Goal: Information Seeking & Learning: Learn about a topic

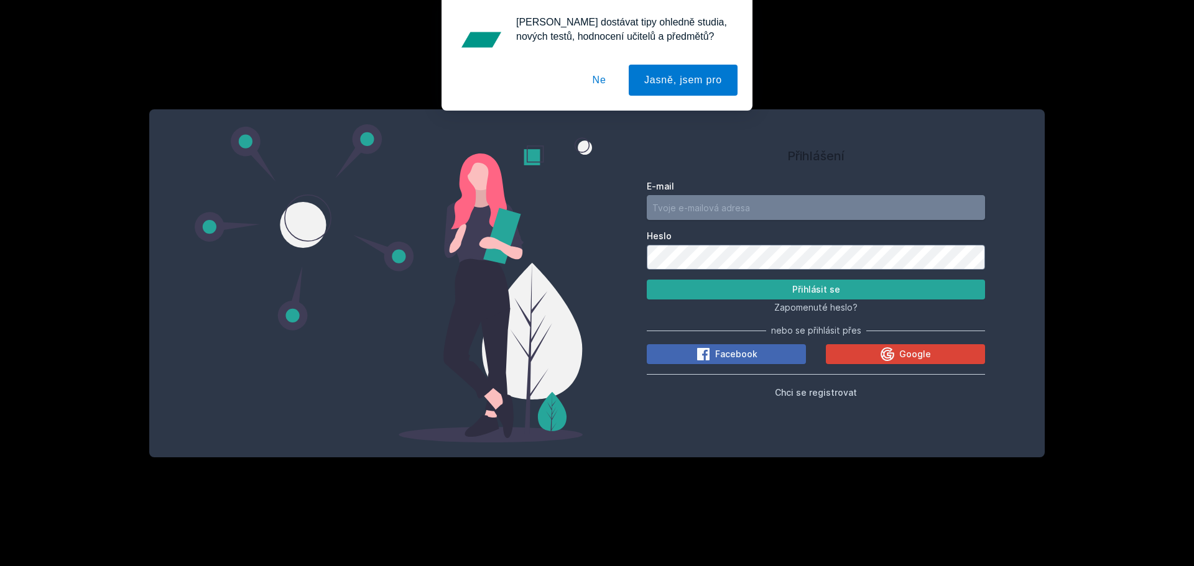
type input "[EMAIL_ADDRESS][DOMAIN_NAME]"
click at [751, 288] on button "Přihlásit se" at bounding box center [816, 290] width 338 height 20
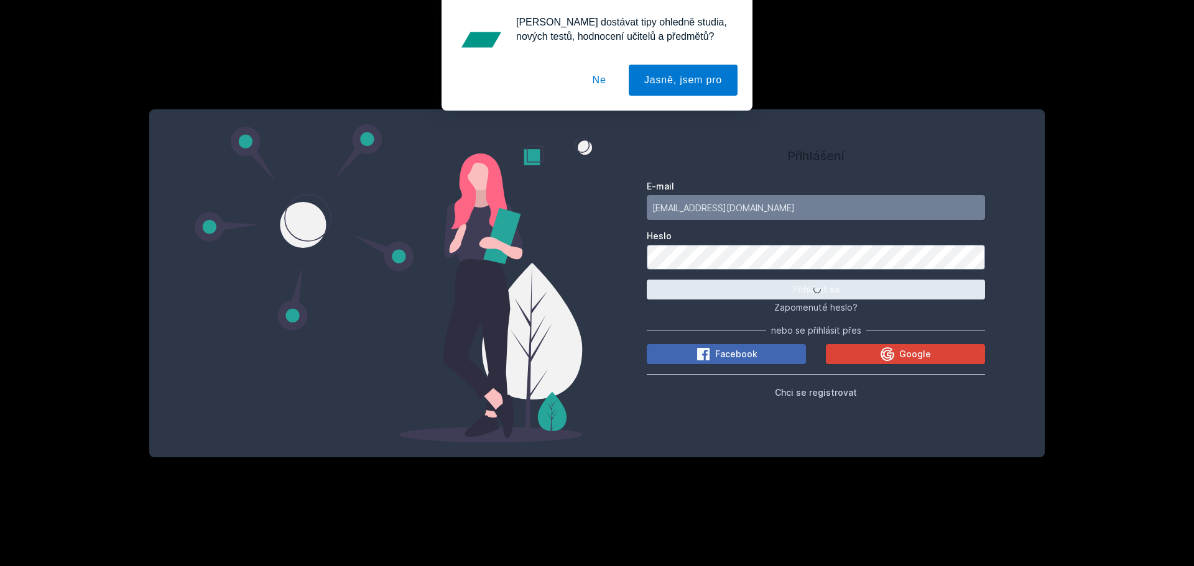
click at [603, 86] on button "Ne" at bounding box center [599, 80] width 45 height 31
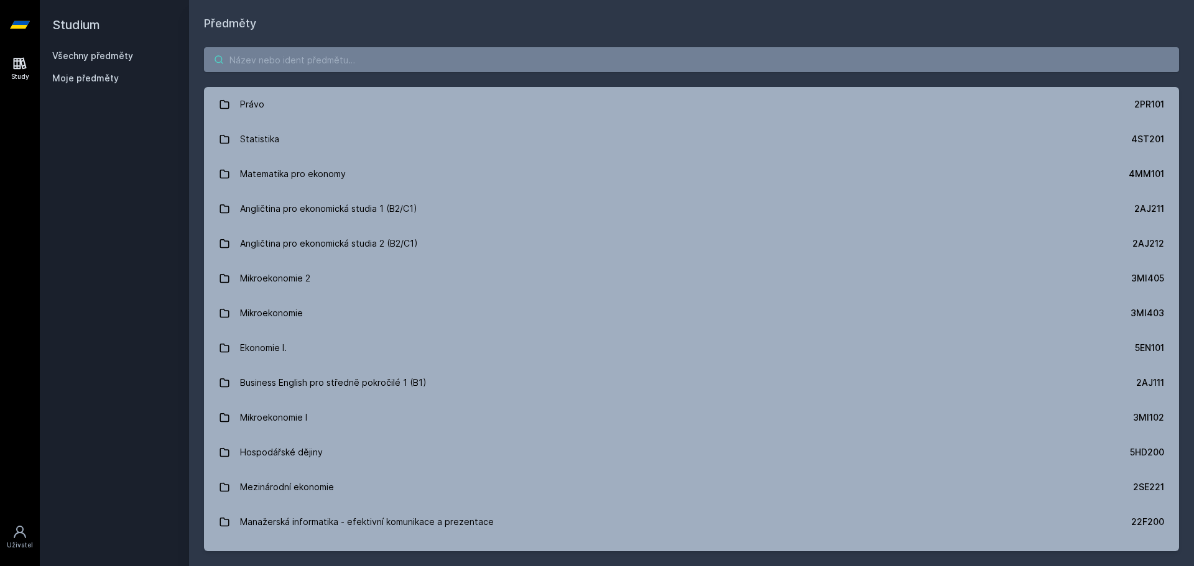
drag, startPoint x: 287, startPoint y: 42, endPoint x: 288, endPoint y: 57, distance: 14.4
click at [287, 50] on div "Právo 2PR101 Statistika 4ST201 Matematika pro ekonomy 4MM101 Angličtina pro eko…" at bounding box center [691, 299] width 1005 height 534
click at [288, 57] on input "search" at bounding box center [691, 59] width 975 height 25
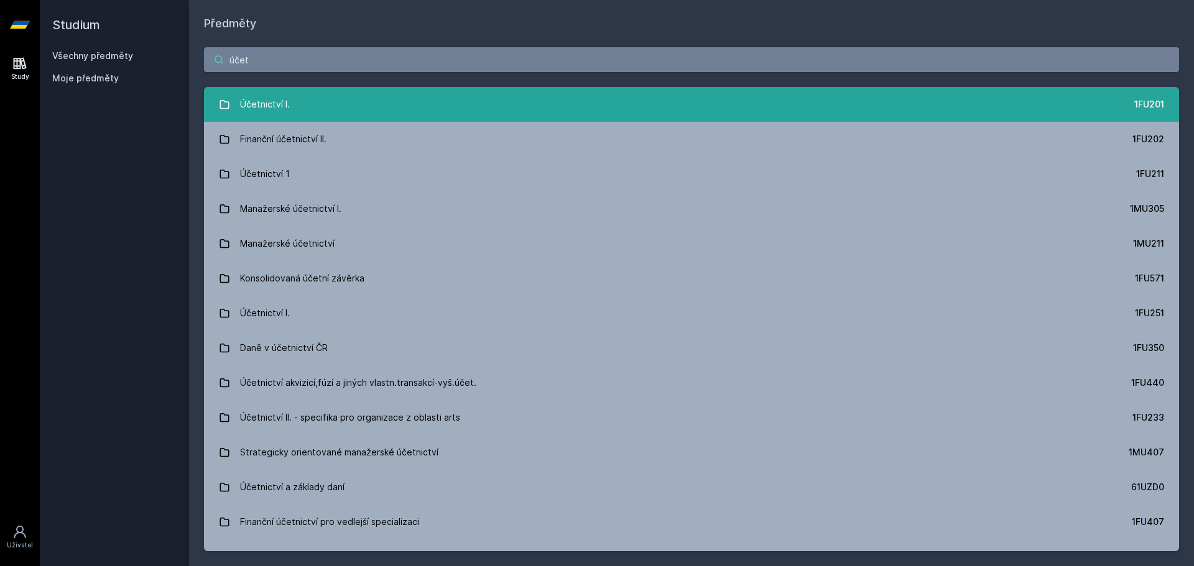
type input "účet"
click at [324, 106] on link "Účetnictví I. 1FU201" at bounding box center [691, 104] width 975 height 35
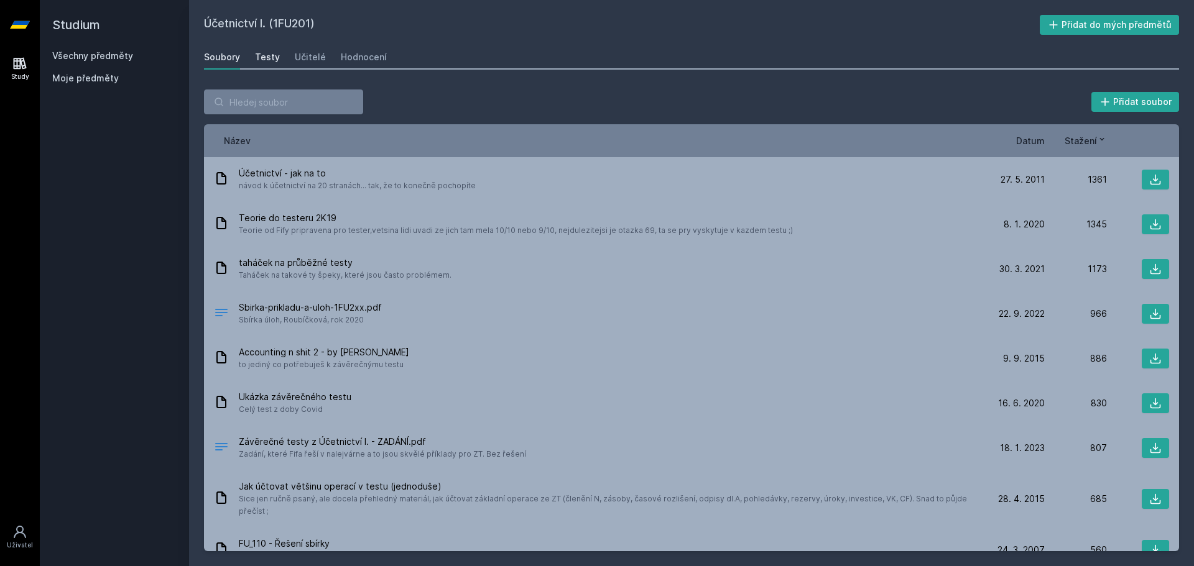
click at [270, 55] on div "Testy" at bounding box center [267, 57] width 25 height 12
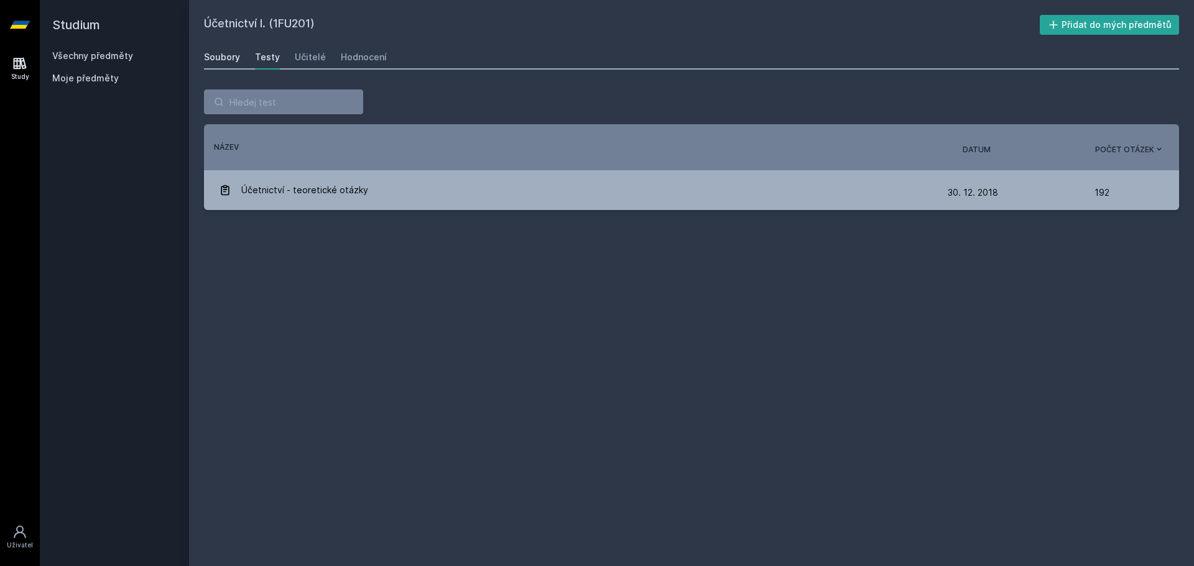
click at [234, 52] on div "Soubory" at bounding box center [222, 57] width 36 height 12
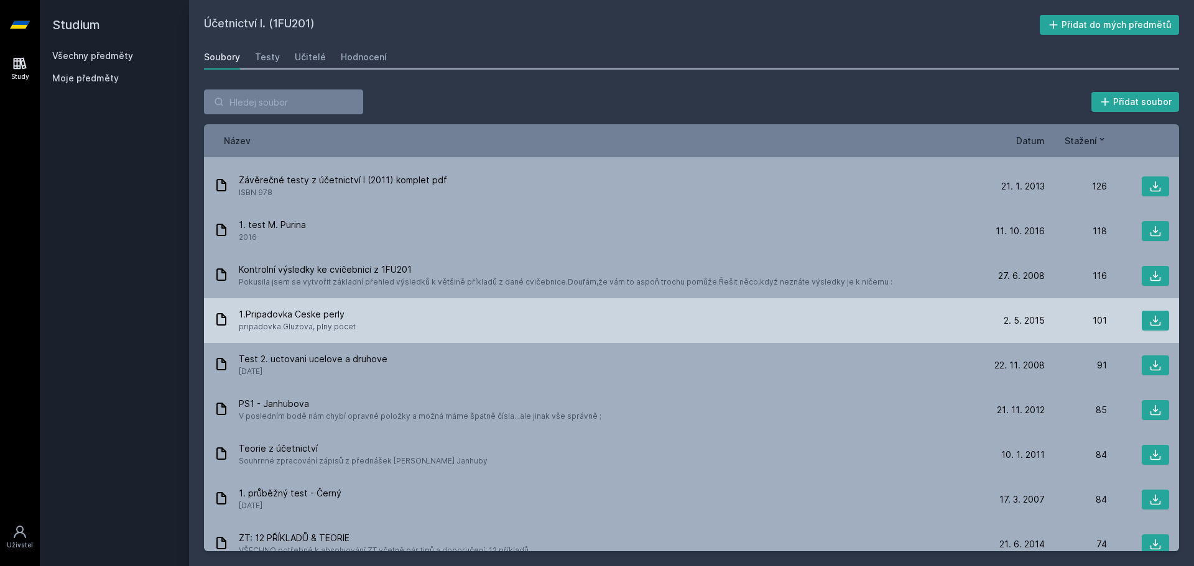
scroll to position [899, 0]
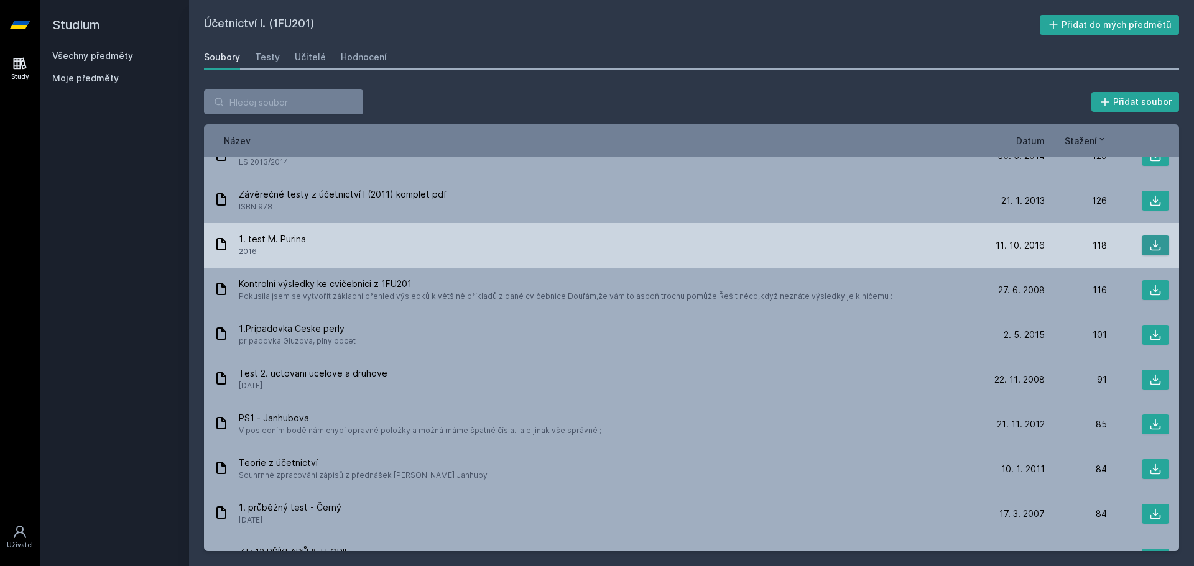
click at [1142, 238] on button at bounding box center [1155, 246] width 27 height 20
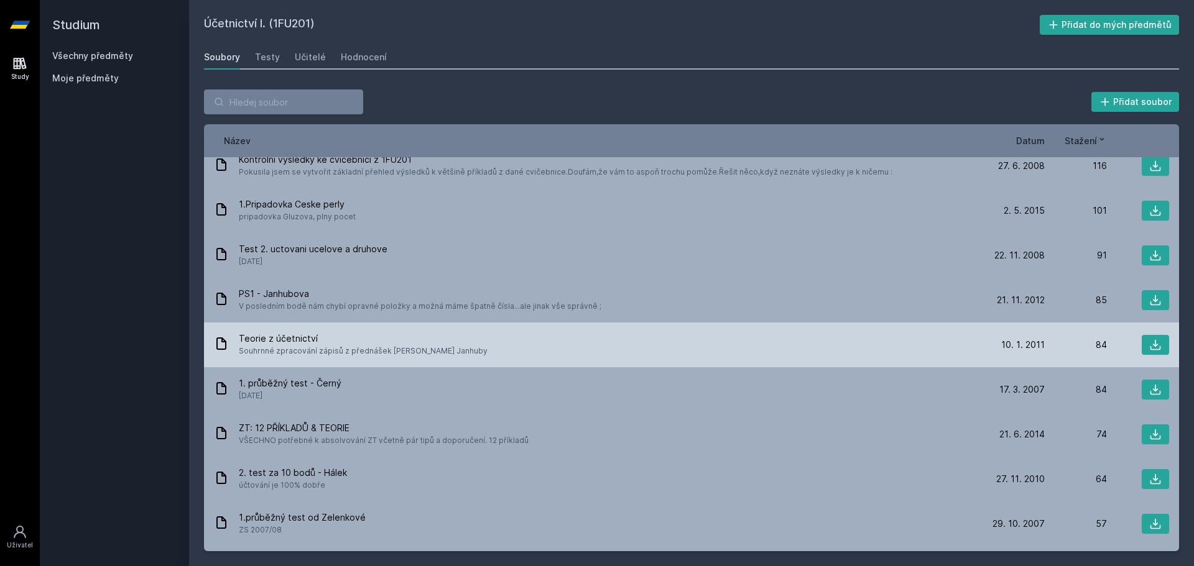
scroll to position [1148, 0]
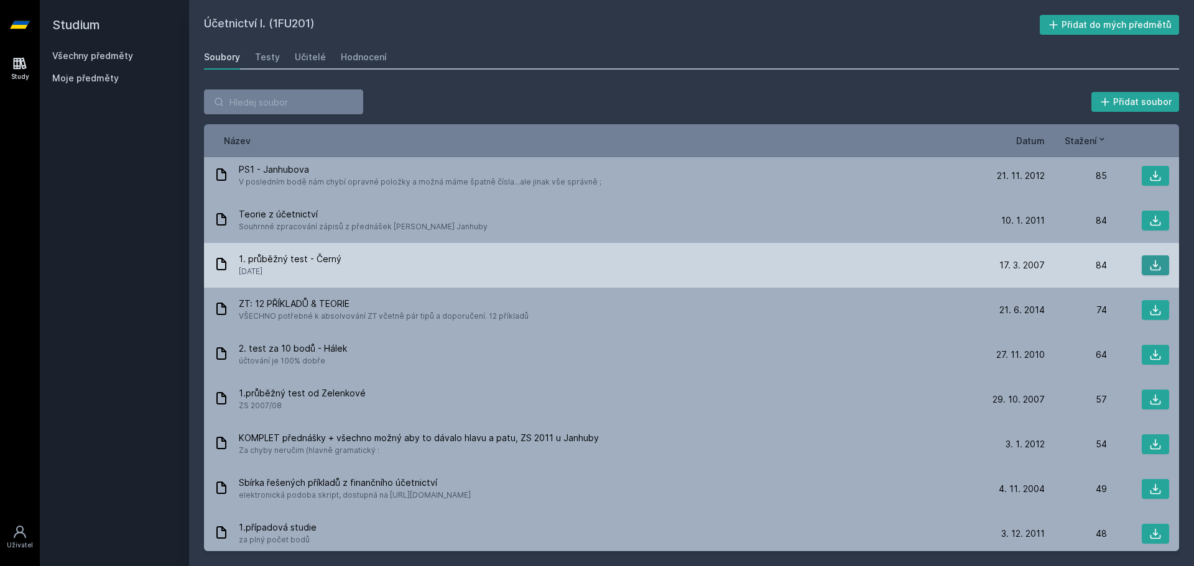
click at [1150, 261] on icon at bounding box center [1155, 266] width 11 height 11
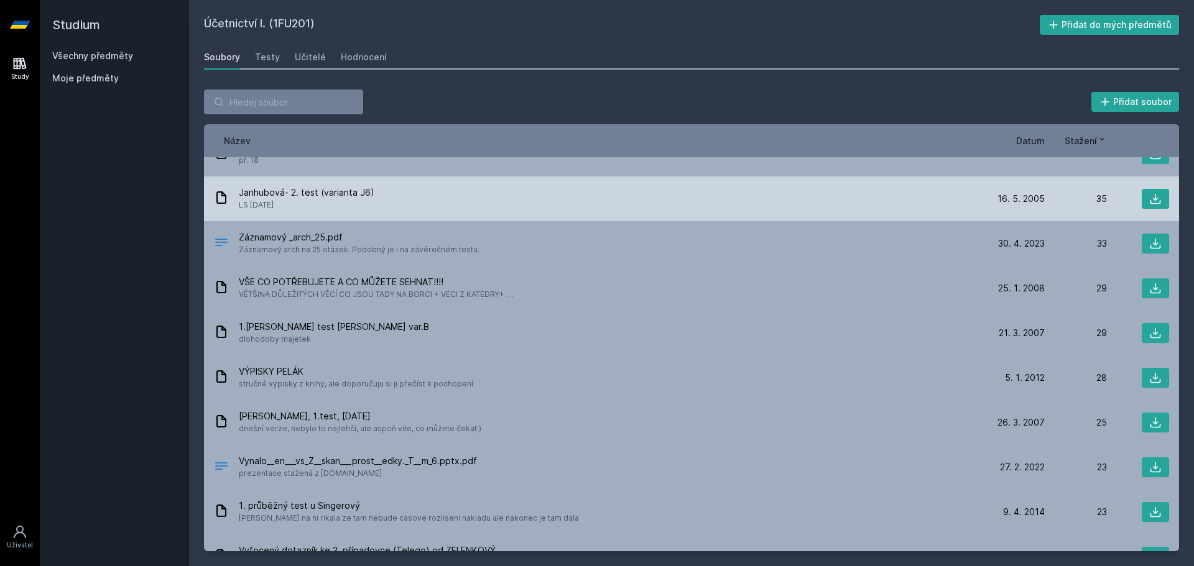
scroll to position [1707, 0]
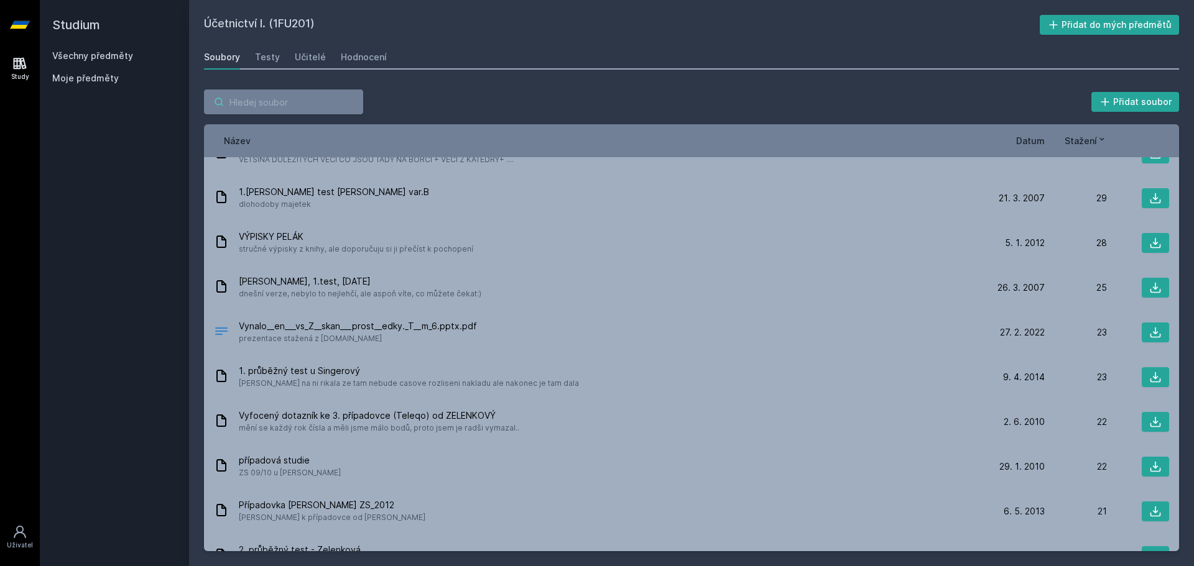
click at [348, 96] on input "search" at bounding box center [283, 102] width 159 height 25
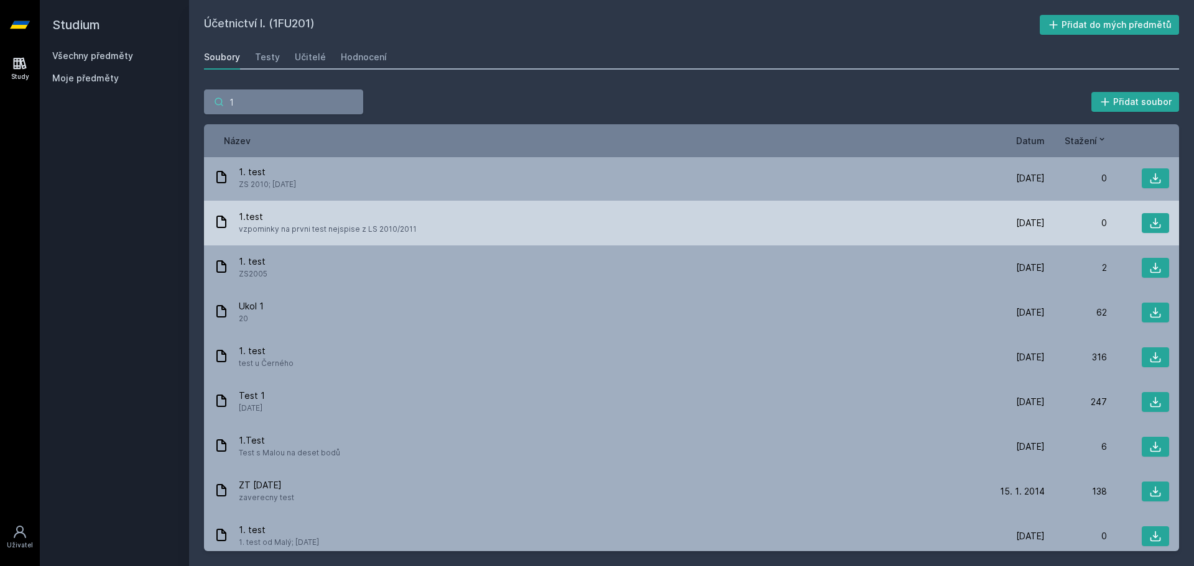
scroll to position [0, 0]
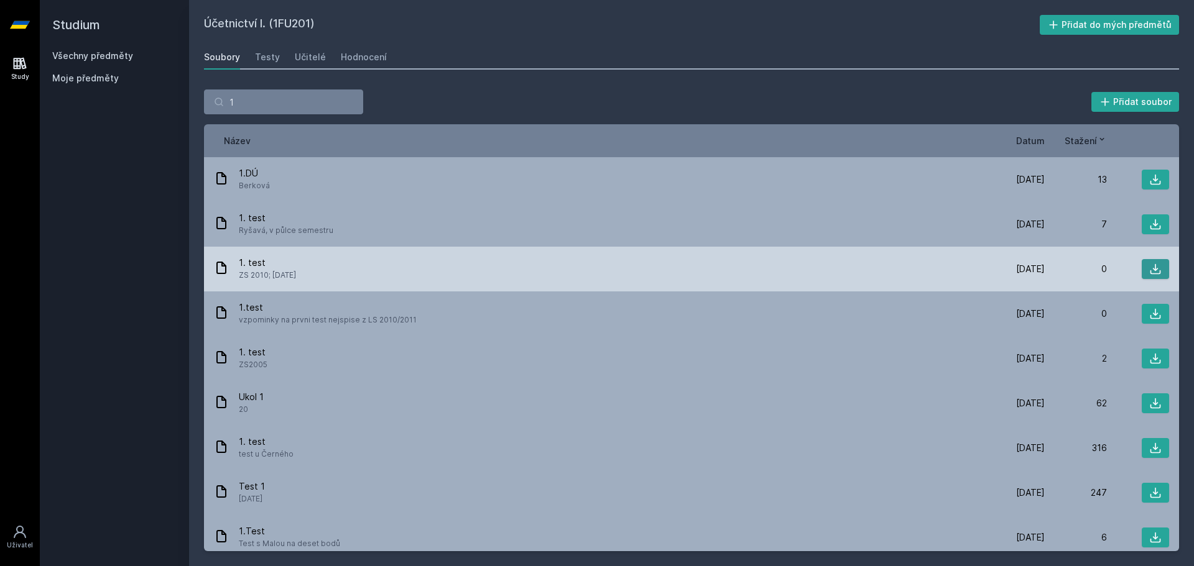
click at [1158, 269] on button at bounding box center [1155, 269] width 27 height 20
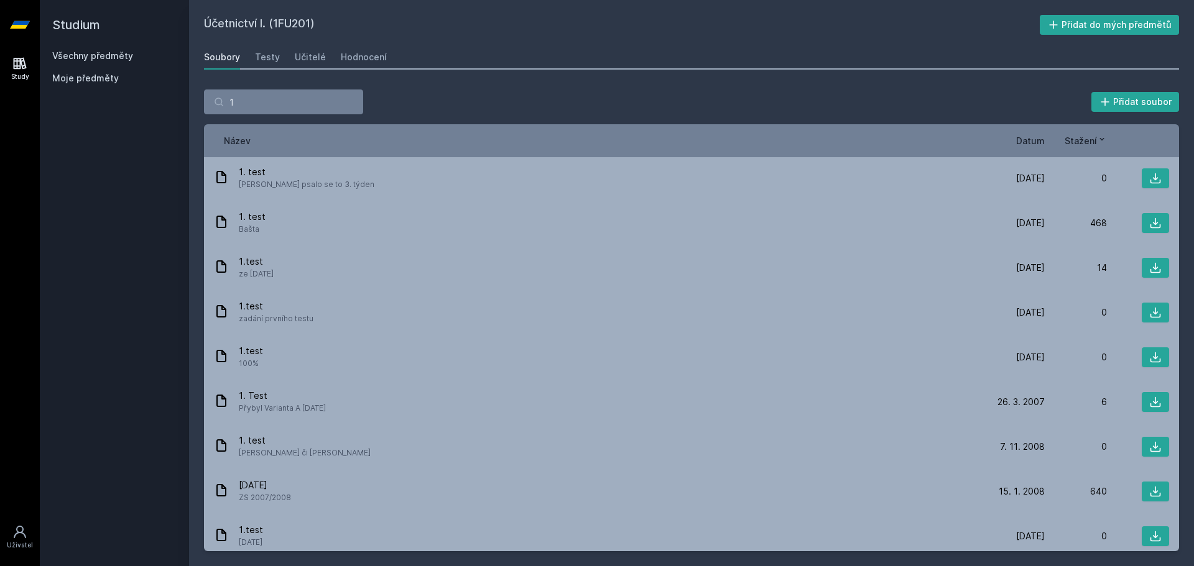
scroll to position [514, 0]
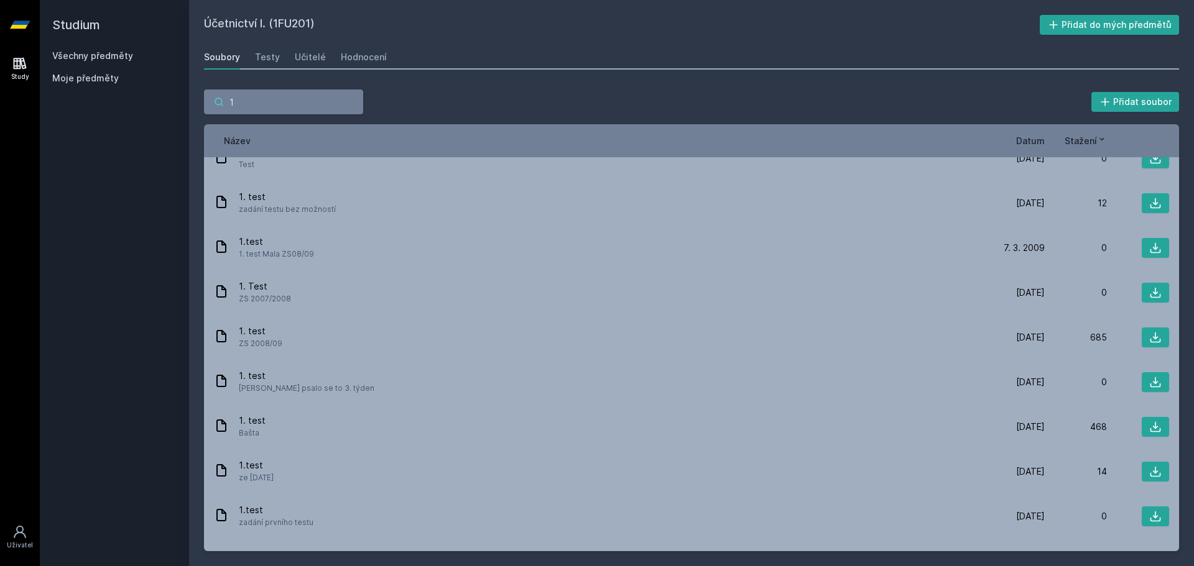
click at [242, 115] on div "1 Přidat soubor Řazení: Název Datum Stažení Název Datum Stažení 1.[PERSON_NAME]…" at bounding box center [691, 321] width 975 height 462
click at [249, 108] on input "1" at bounding box center [283, 102] width 159 height 25
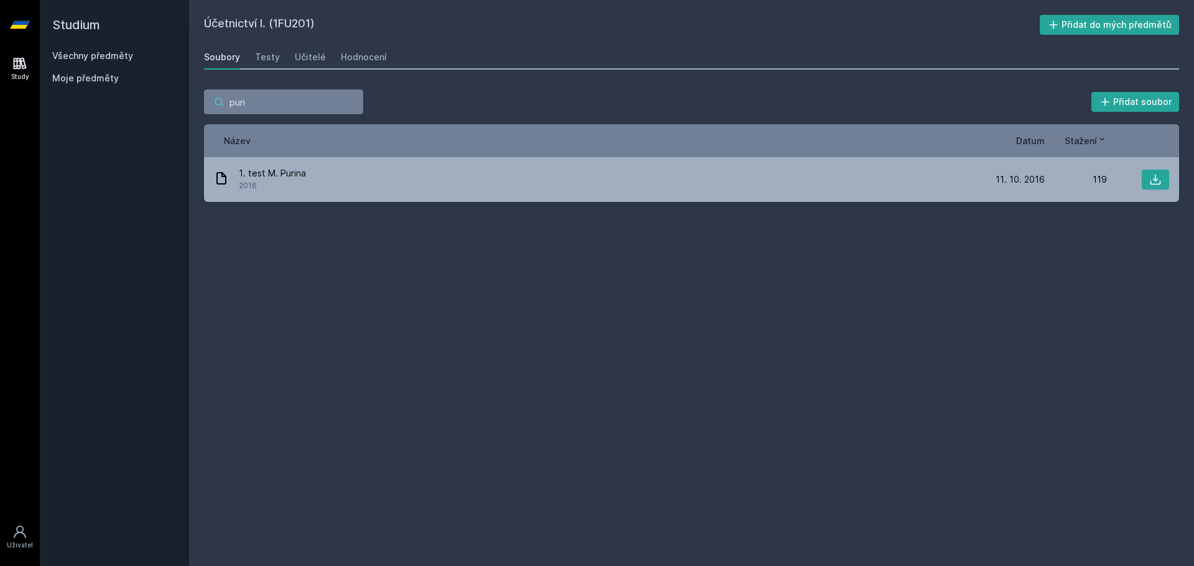
scroll to position [0, 0]
type input "purin"
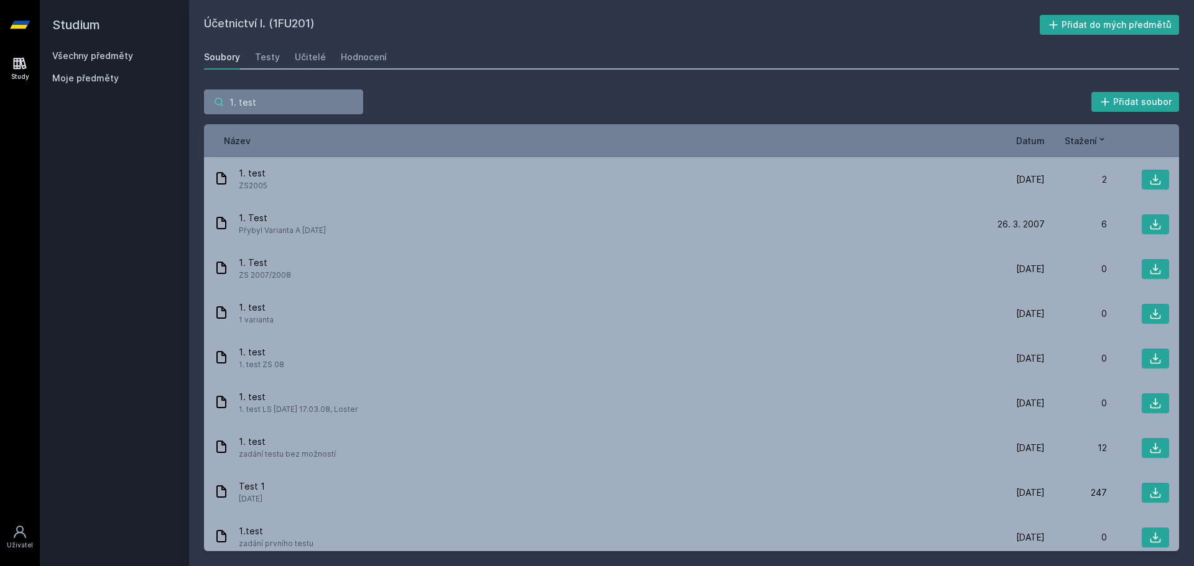
type input "1. test"
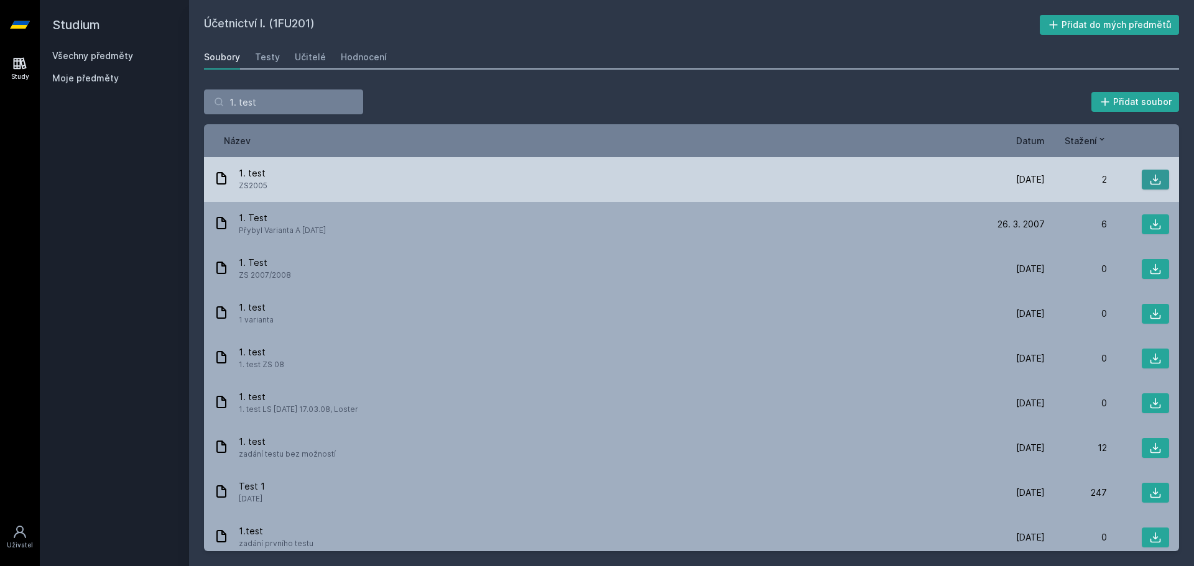
click at [1150, 179] on icon at bounding box center [1155, 179] width 12 height 12
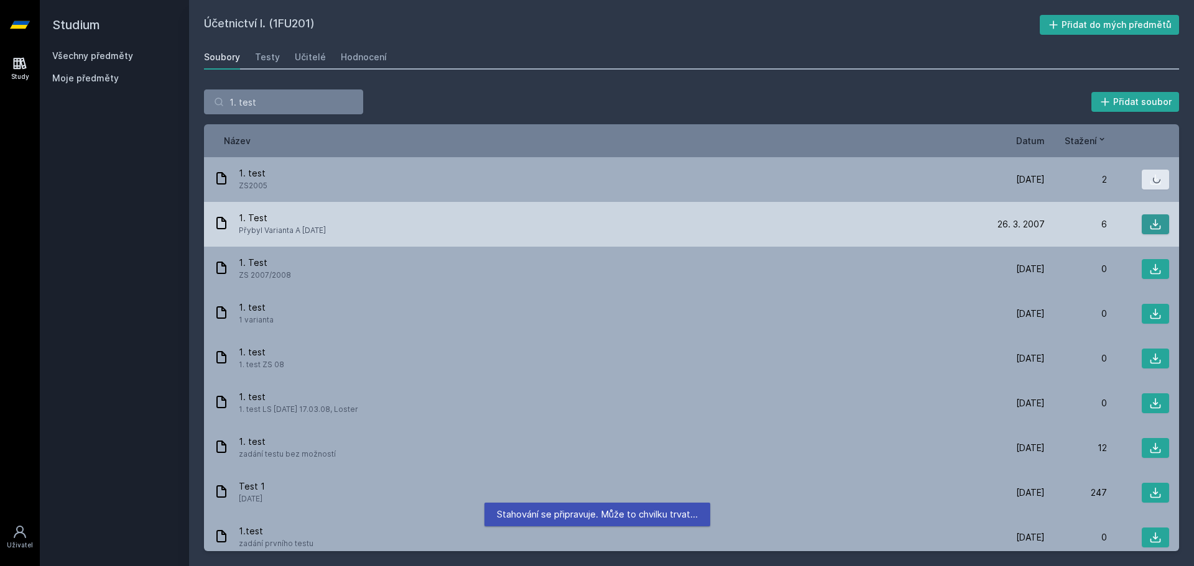
click at [1152, 223] on icon at bounding box center [1155, 224] width 12 height 12
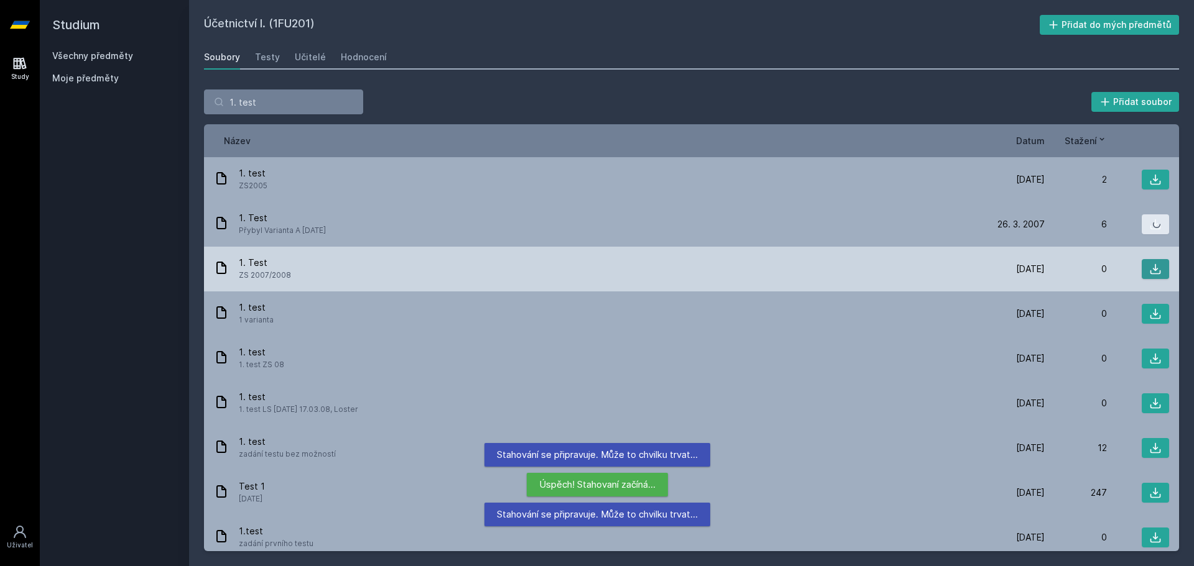
click at [1152, 272] on icon at bounding box center [1155, 269] width 12 height 12
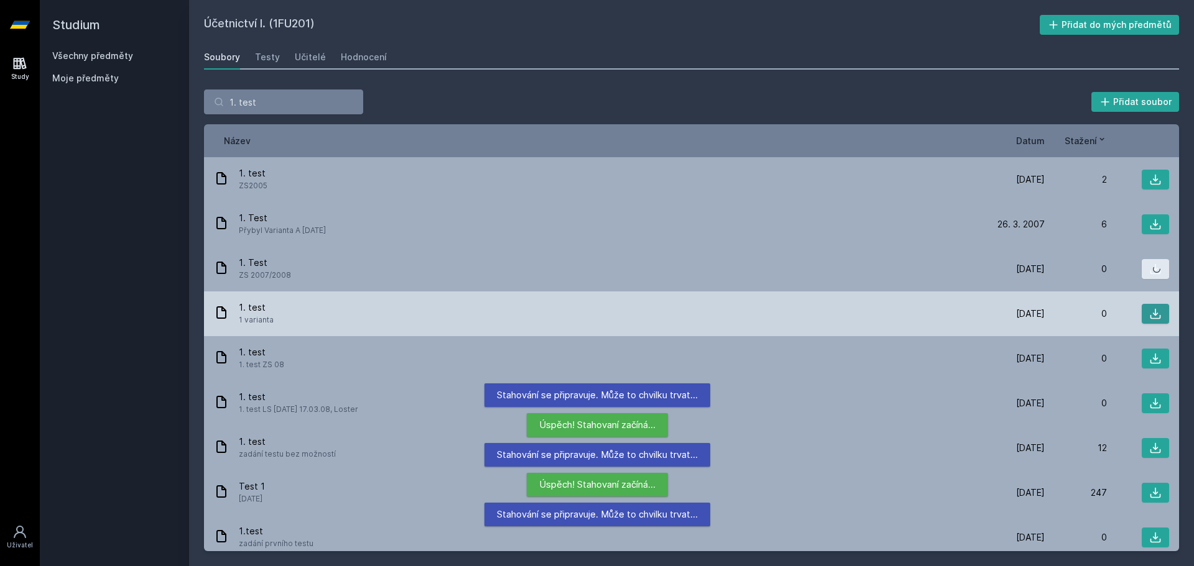
click at [1155, 315] on icon at bounding box center [1155, 314] width 12 height 12
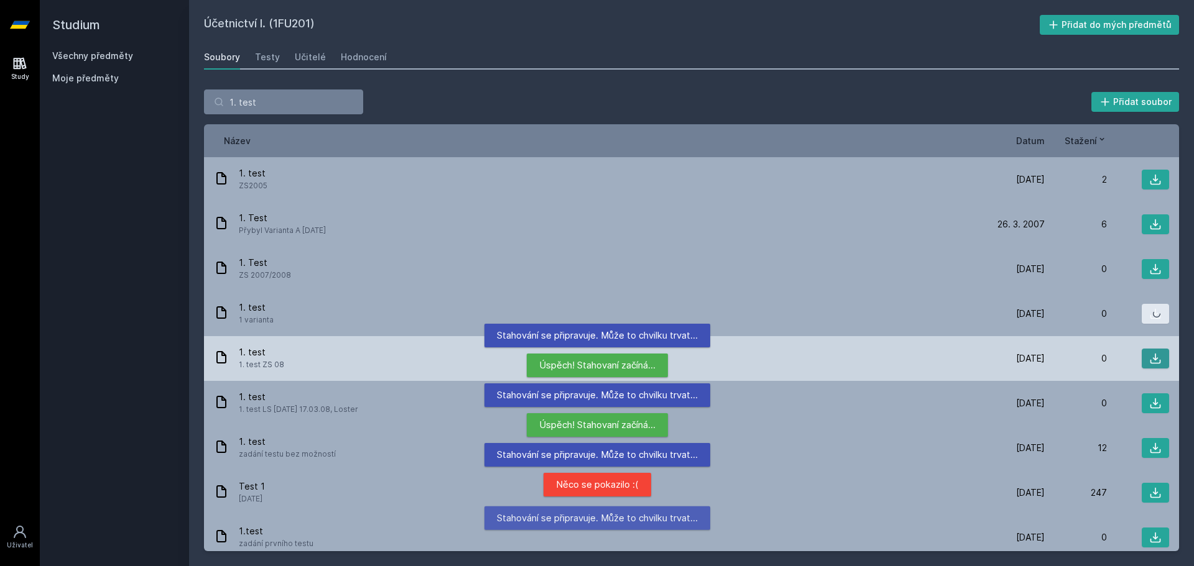
click at [1147, 365] on button at bounding box center [1155, 359] width 27 height 20
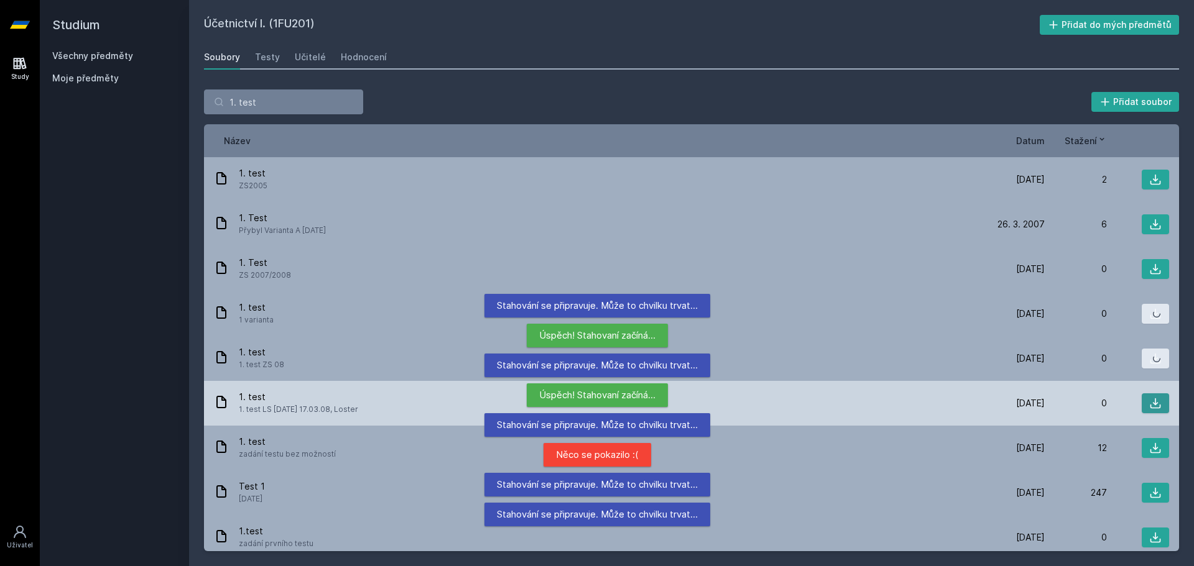
click at [1149, 399] on icon at bounding box center [1155, 403] width 12 height 12
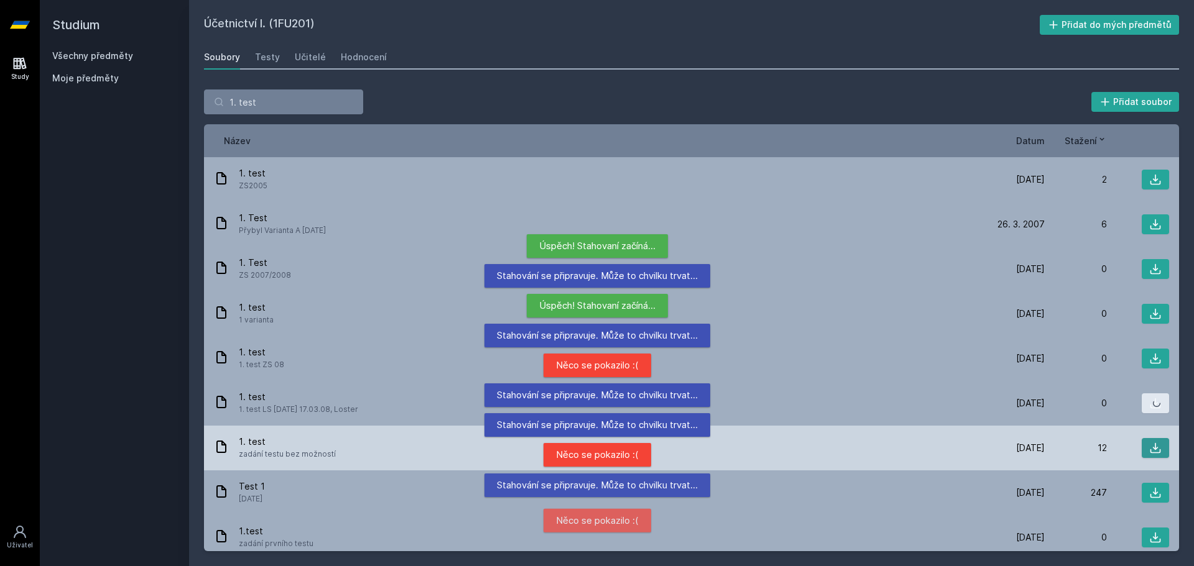
click at [1149, 450] on icon at bounding box center [1155, 448] width 12 height 12
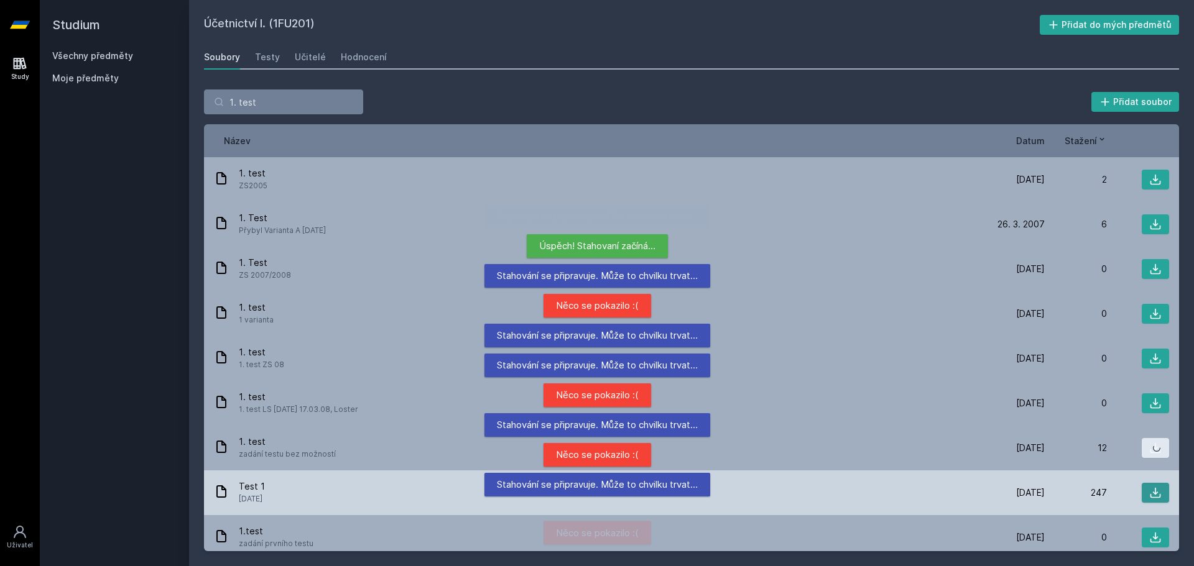
click at [1151, 492] on icon at bounding box center [1155, 493] width 11 height 11
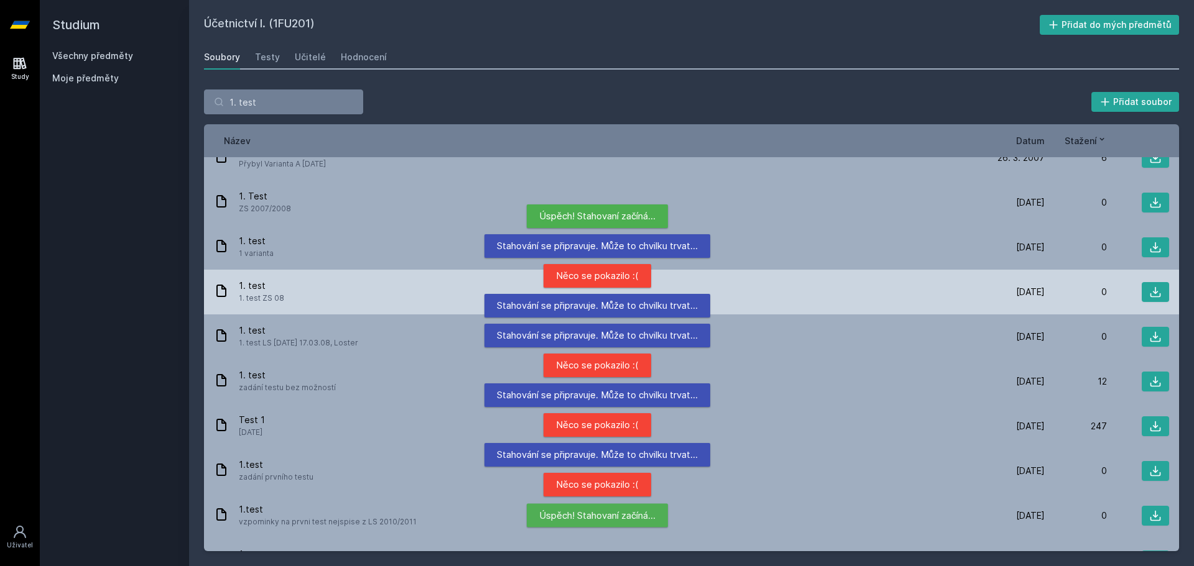
scroll to position [187, 0]
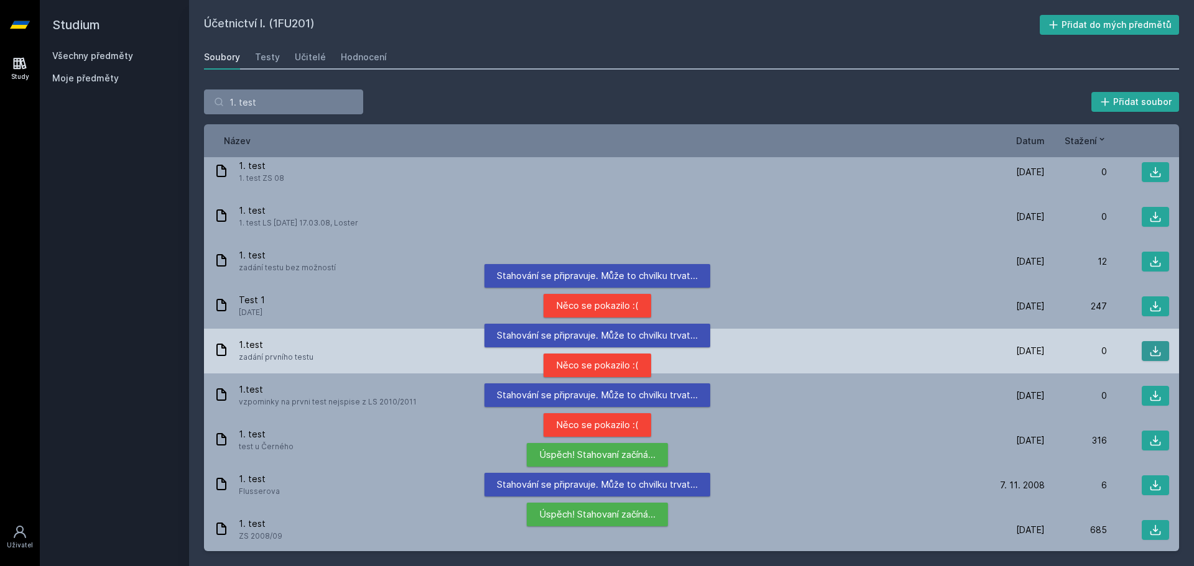
click at [1162, 356] on button at bounding box center [1155, 351] width 27 height 20
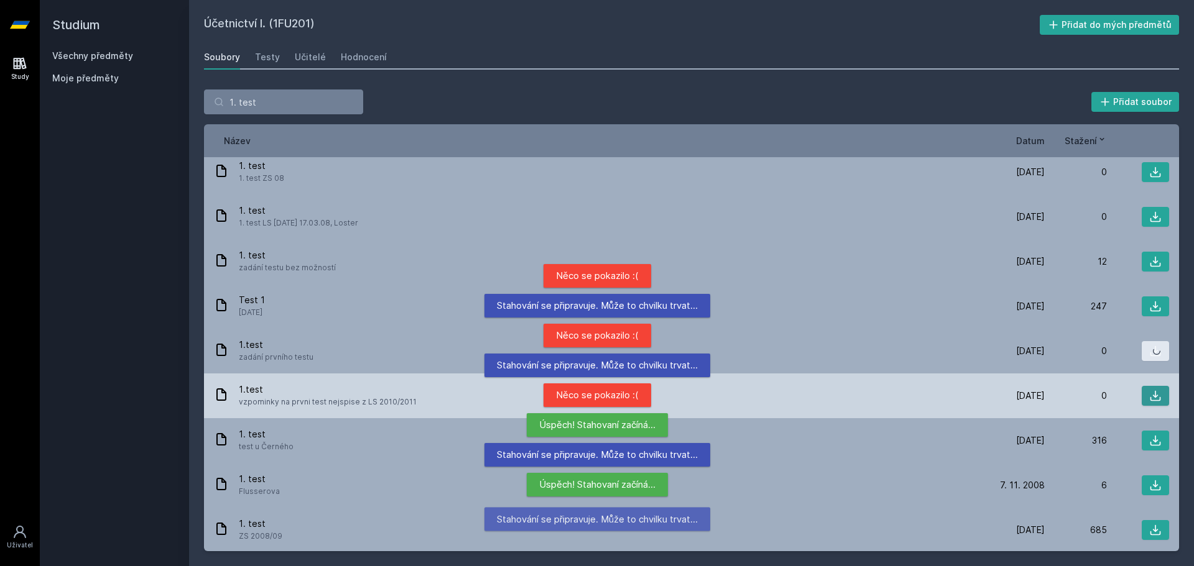
click at [1149, 392] on icon at bounding box center [1155, 396] width 12 height 12
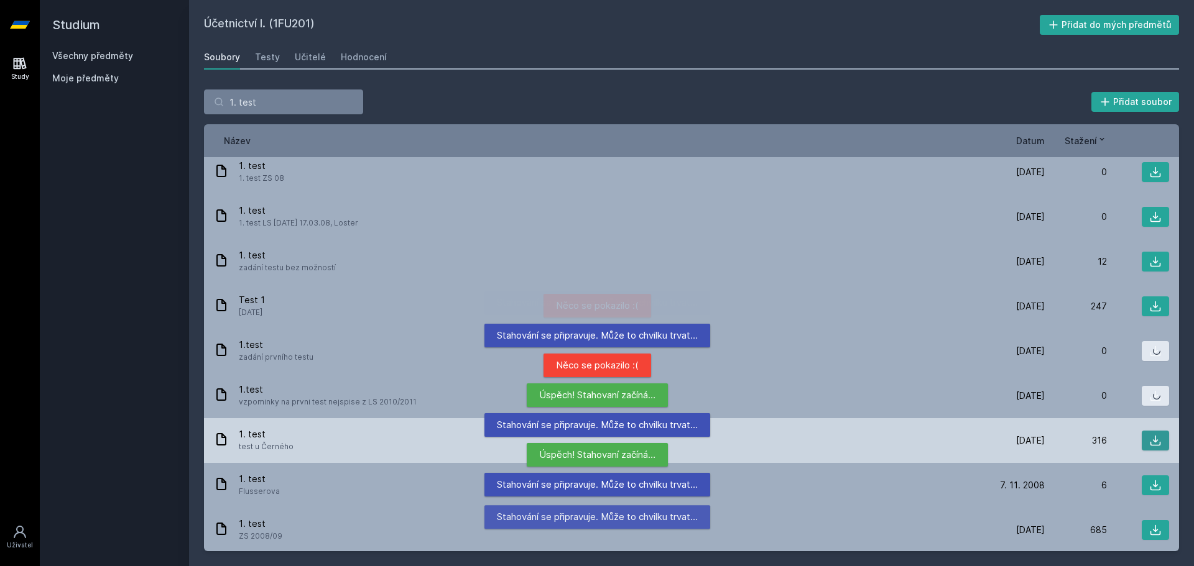
click at [1150, 443] on icon at bounding box center [1155, 441] width 12 height 12
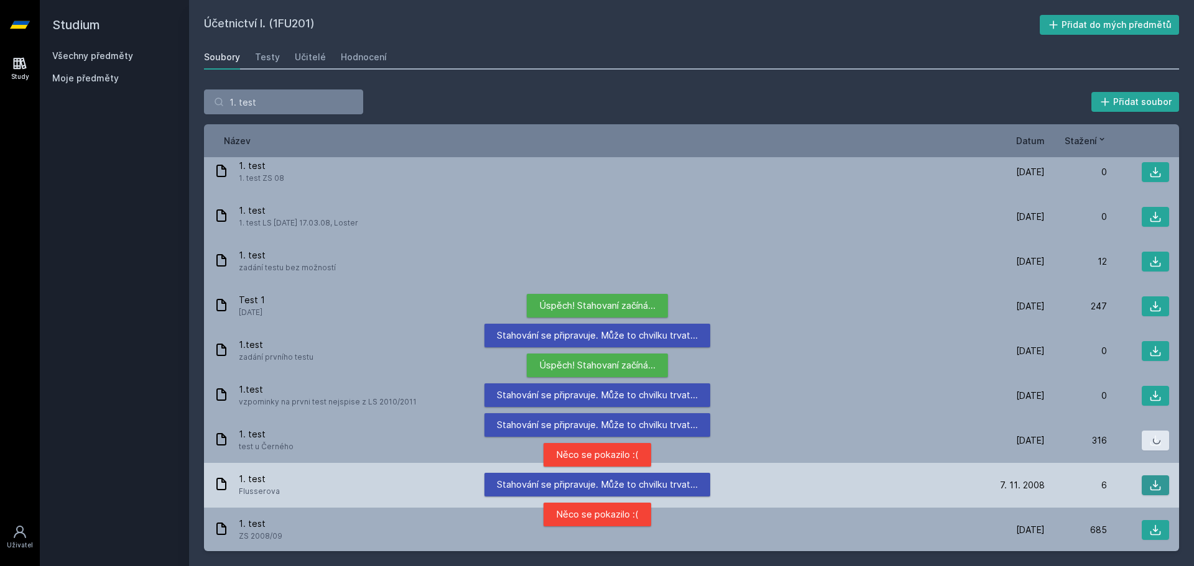
click at [1151, 479] on icon at bounding box center [1155, 485] width 12 height 12
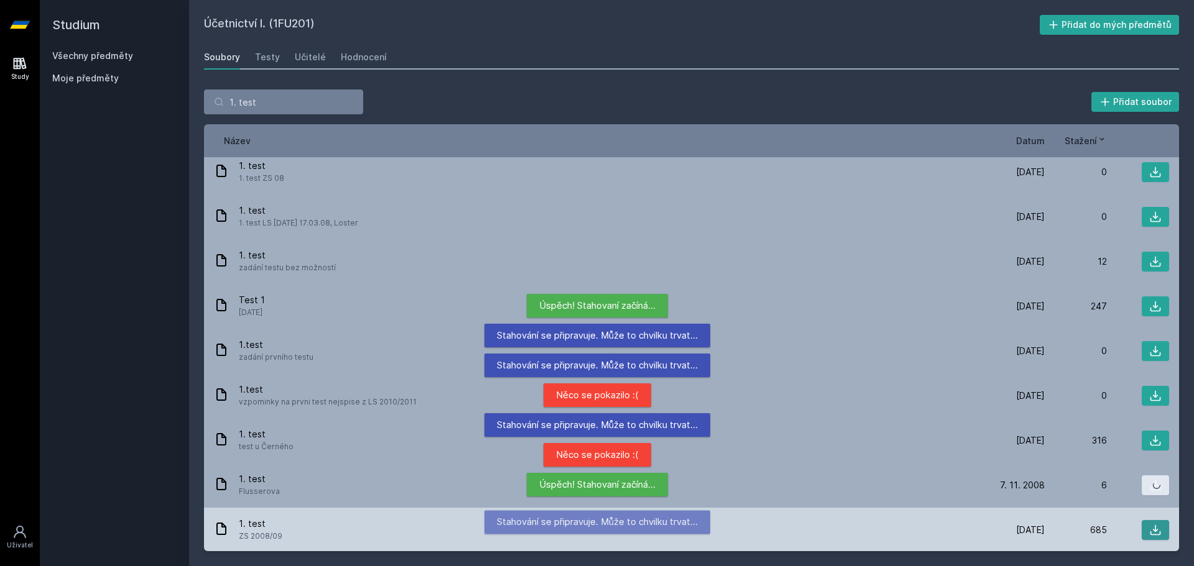
click at [1149, 527] on icon at bounding box center [1155, 530] width 12 height 12
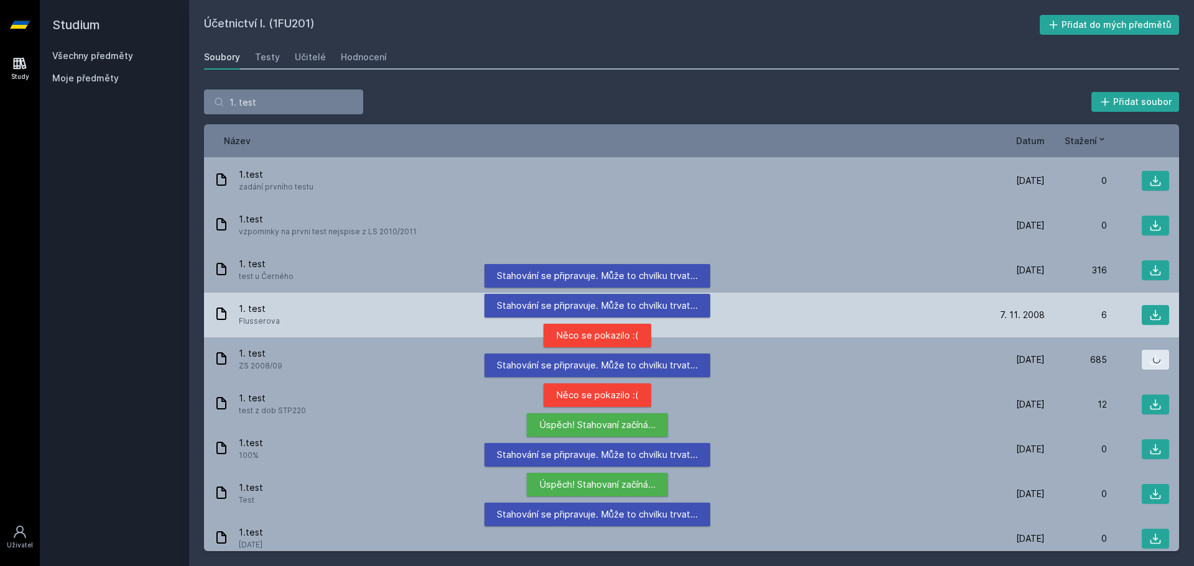
scroll to position [373, 0]
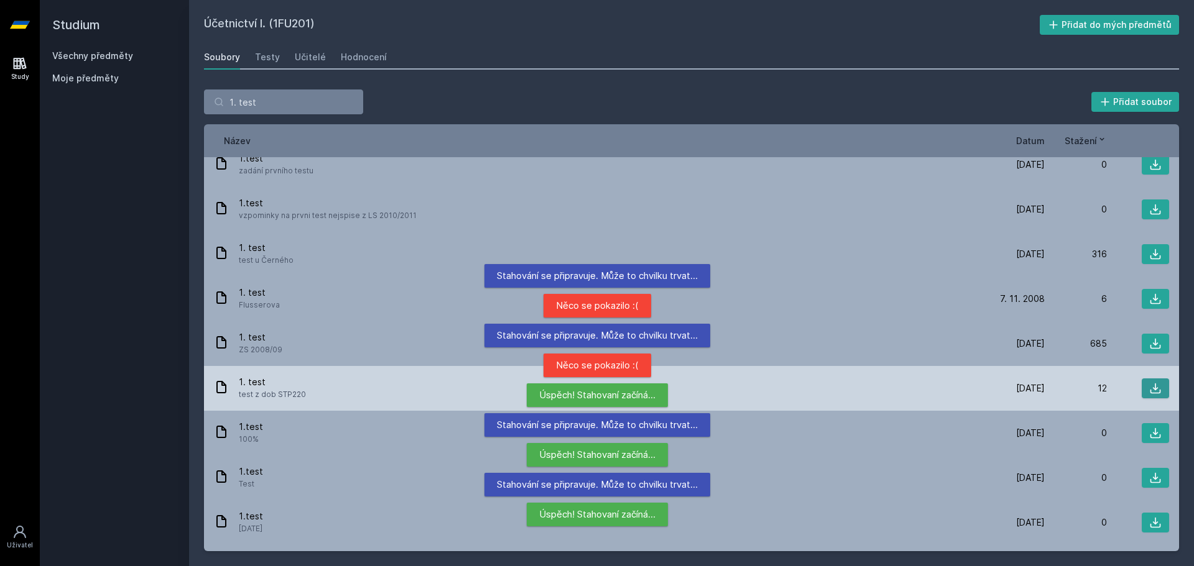
click at [1150, 389] on icon at bounding box center [1155, 389] width 11 height 11
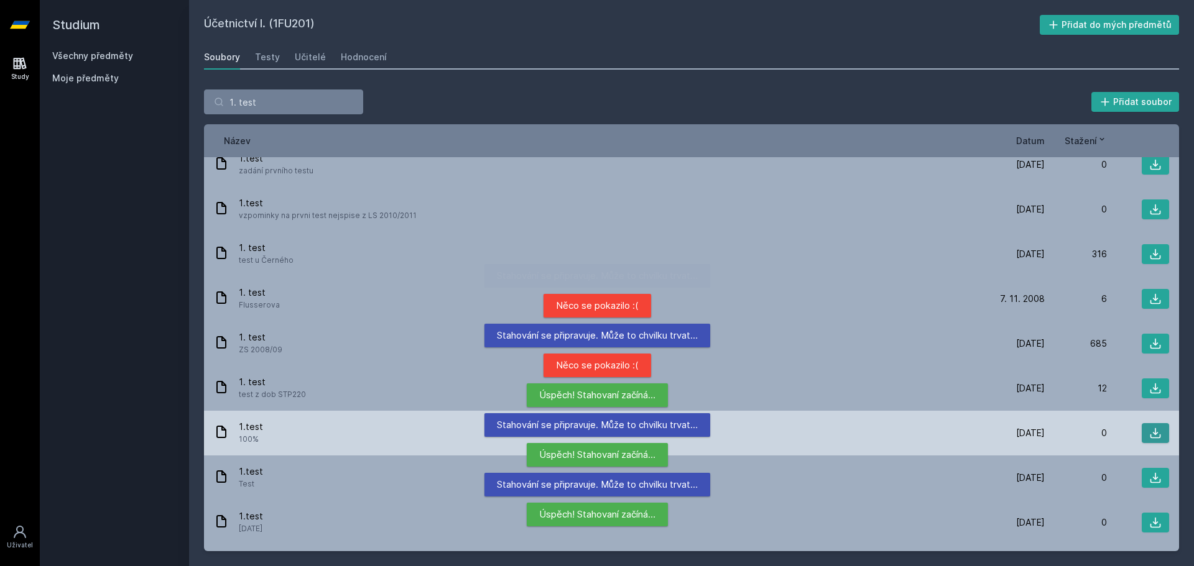
click at [1150, 434] on icon at bounding box center [1155, 433] width 11 height 11
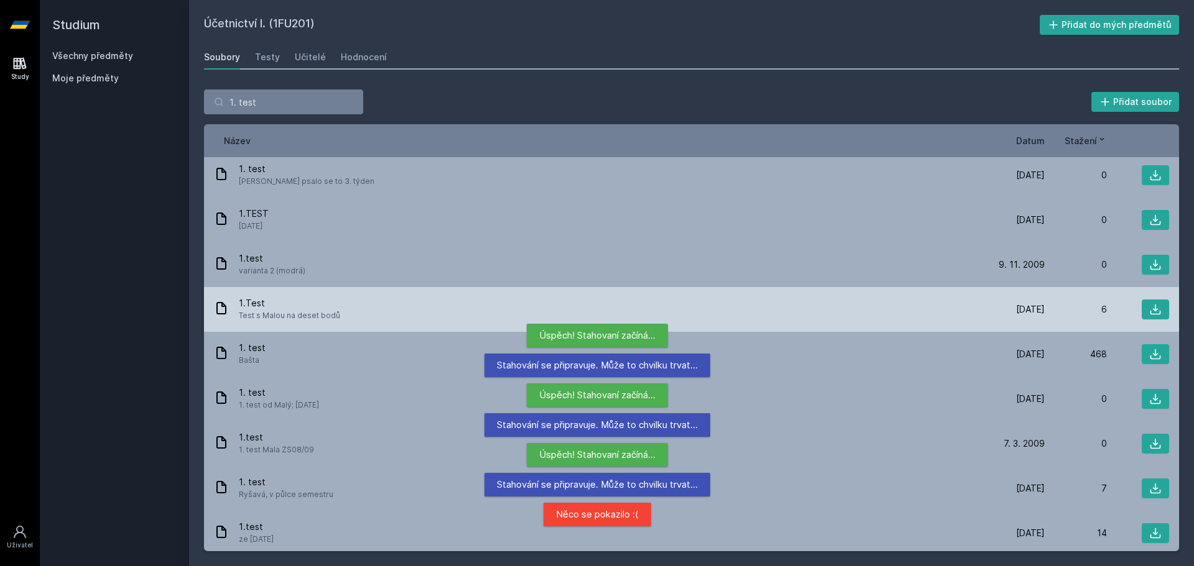
scroll to position [933, 0]
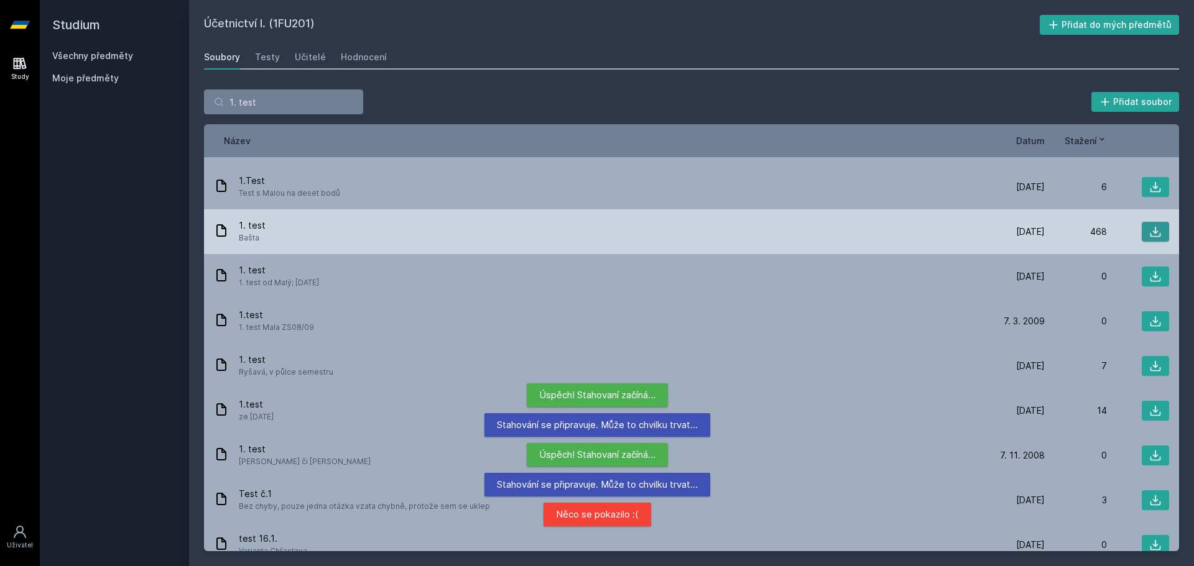
click at [1147, 238] on button at bounding box center [1155, 232] width 27 height 20
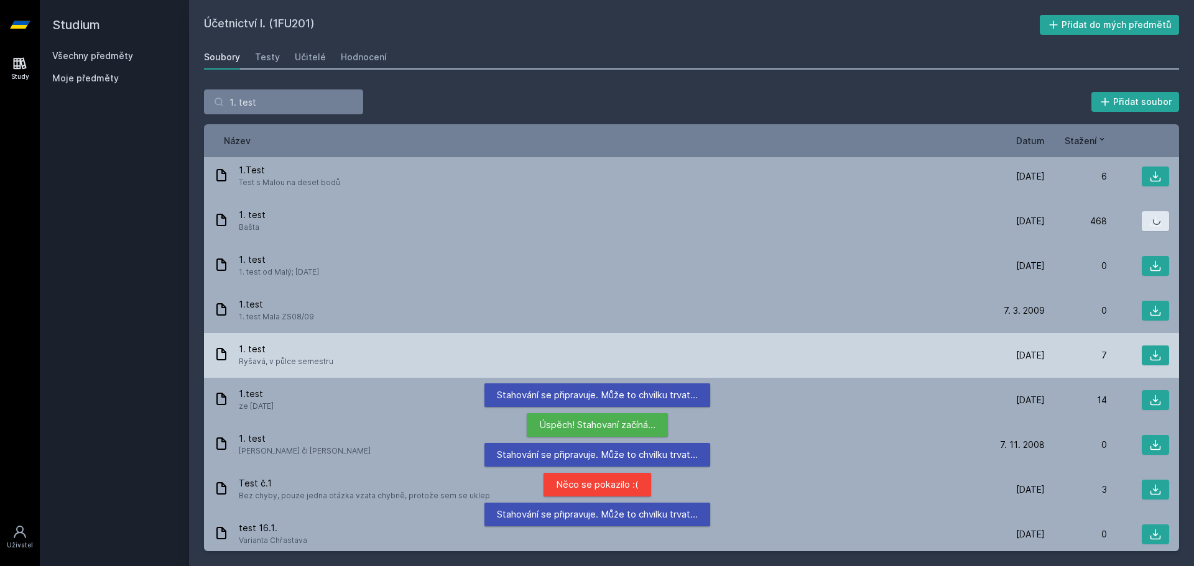
scroll to position [949, 0]
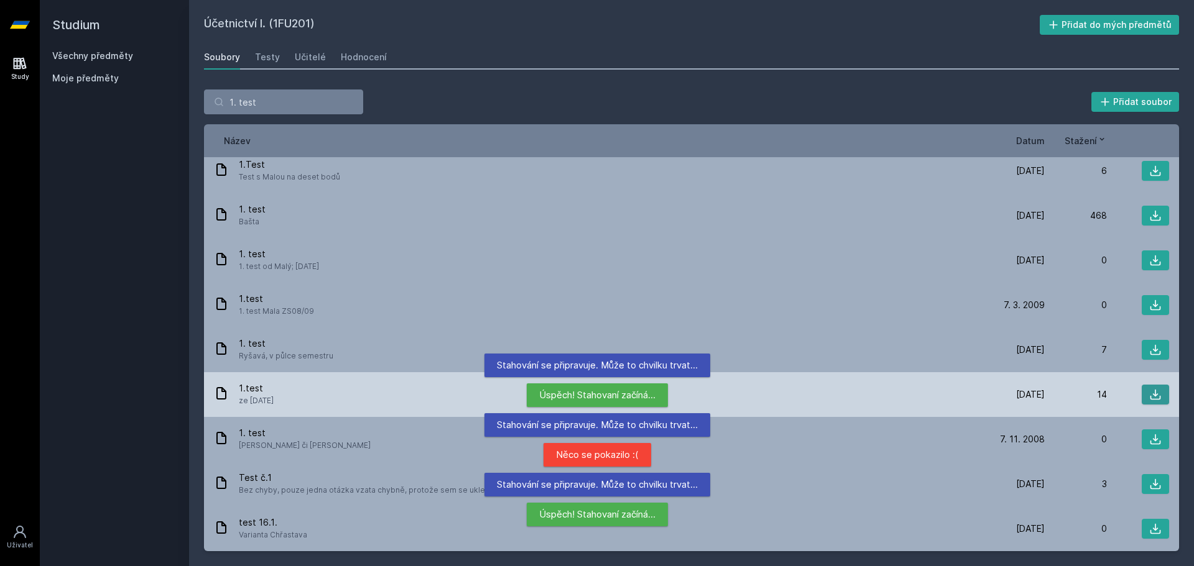
click at [1151, 389] on icon at bounding box center [1155, 395] width 12 height 12
